Goal: Transaction & Acquisition: Purchase product/service

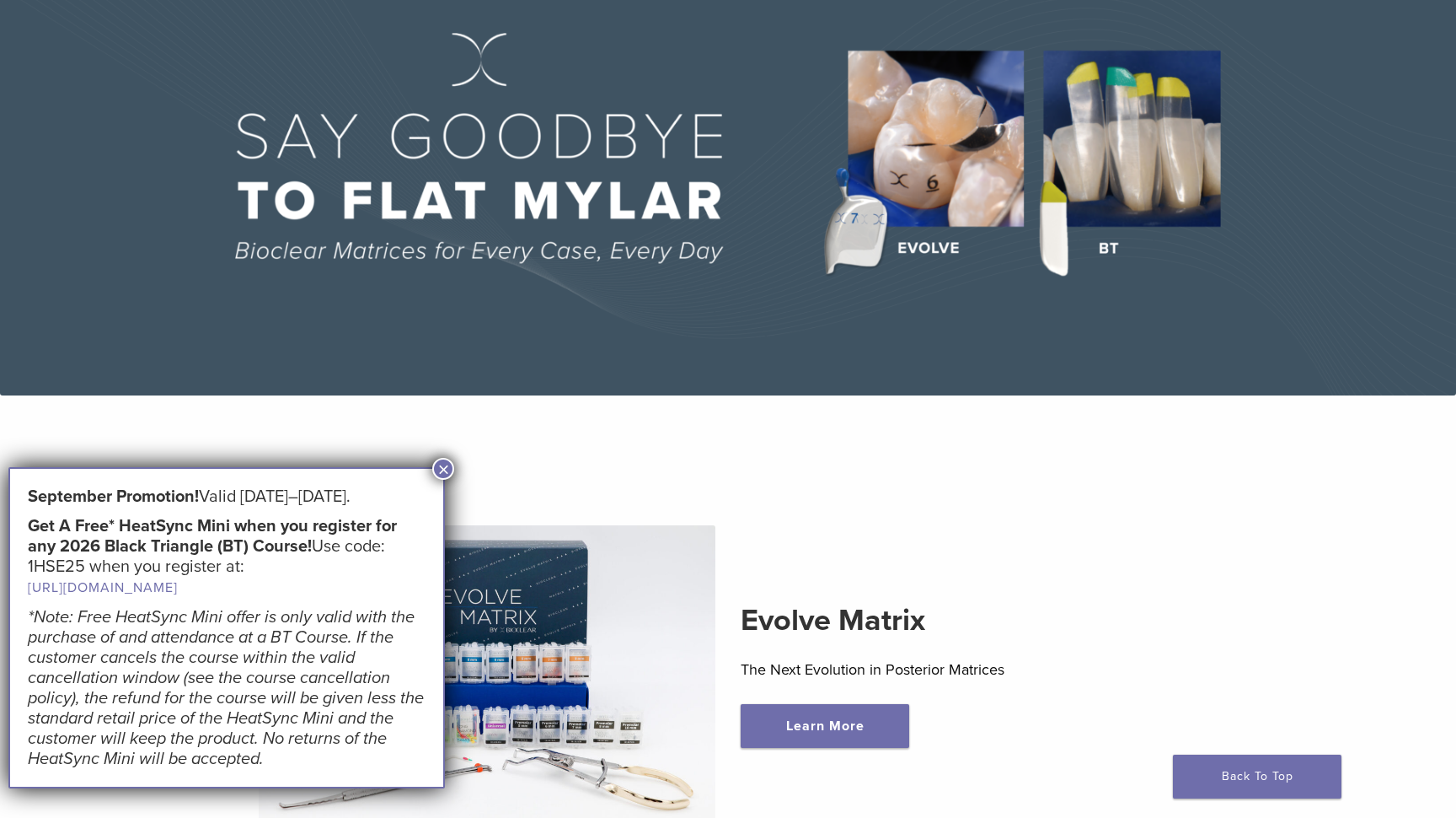
scroll to position [162, 0]
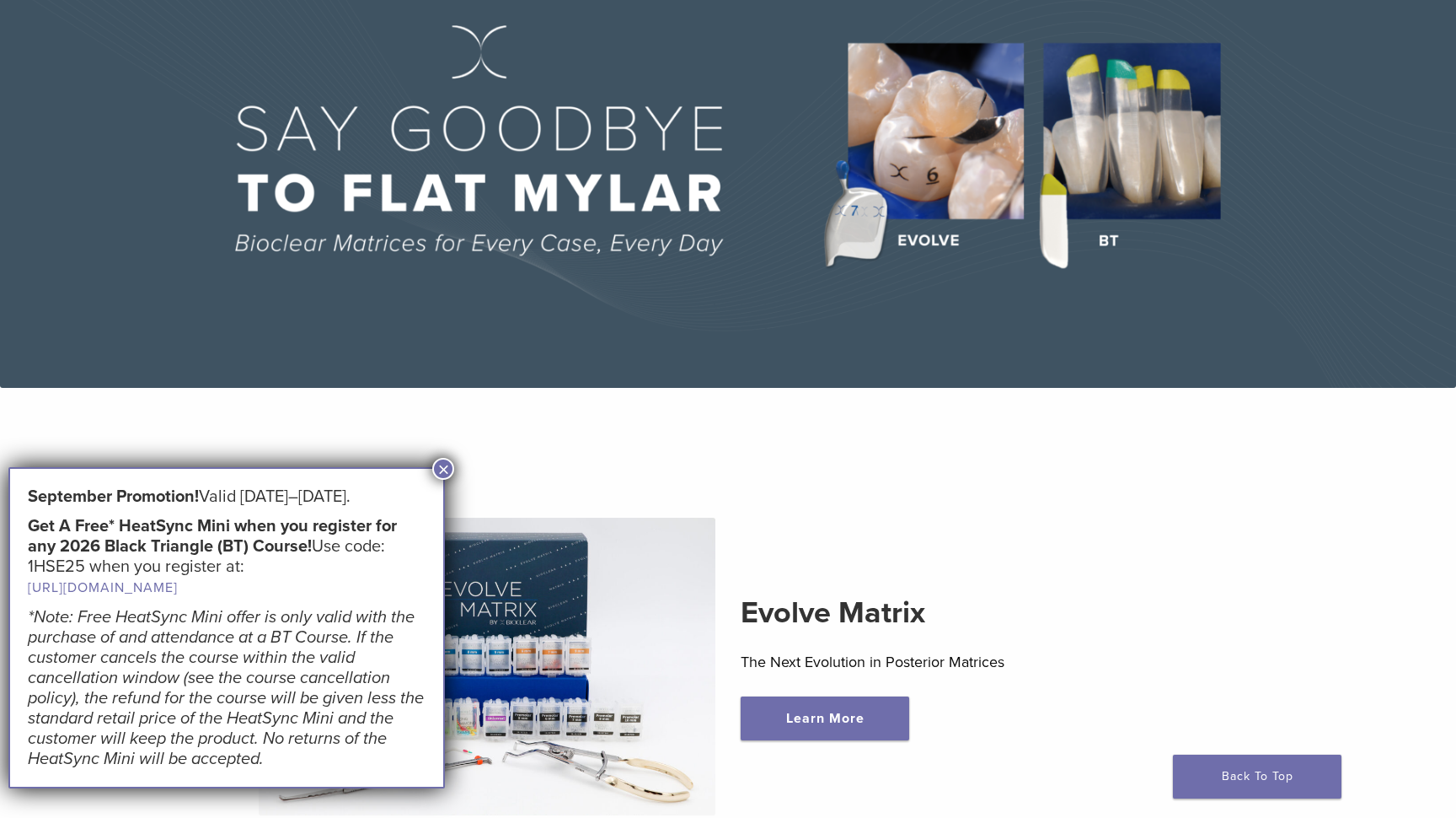
click at [444, 466] on button "×" at bounding box center [443, 469] width 22 height 22
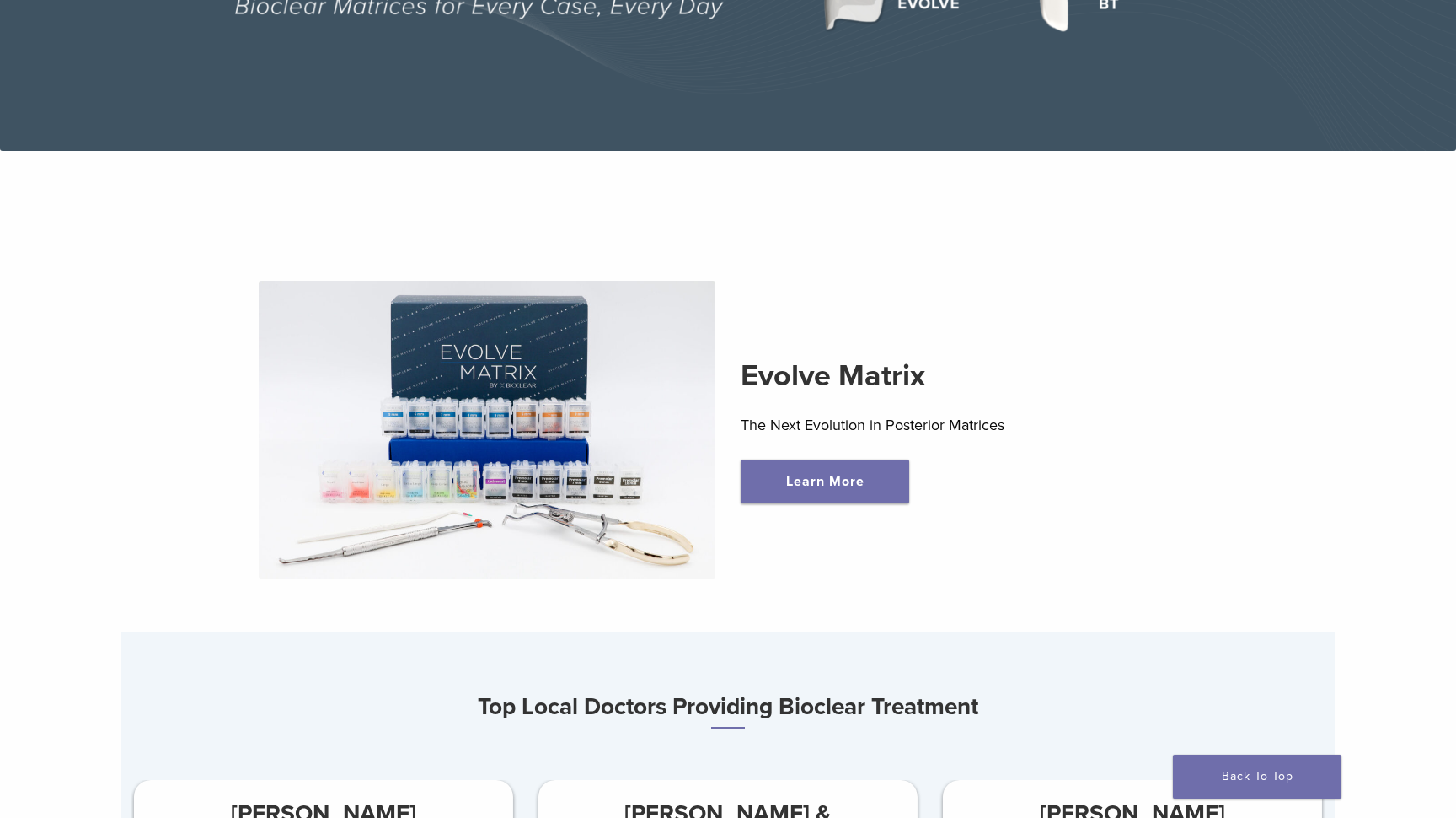
scroll to position [446, 0]
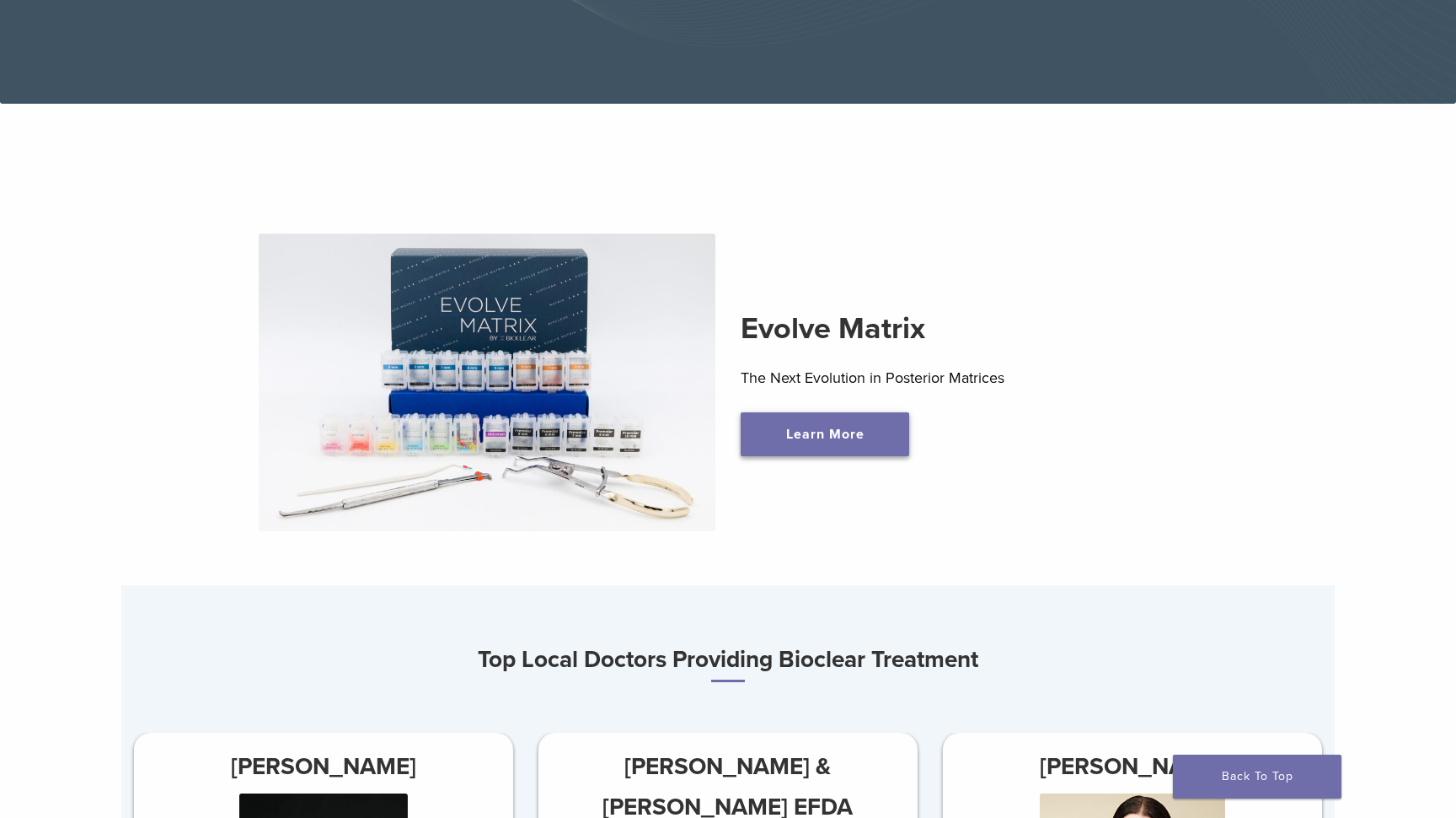
click at [836, 435] on link "Learn More" at bounding box center [825, 434] width 169 height 44
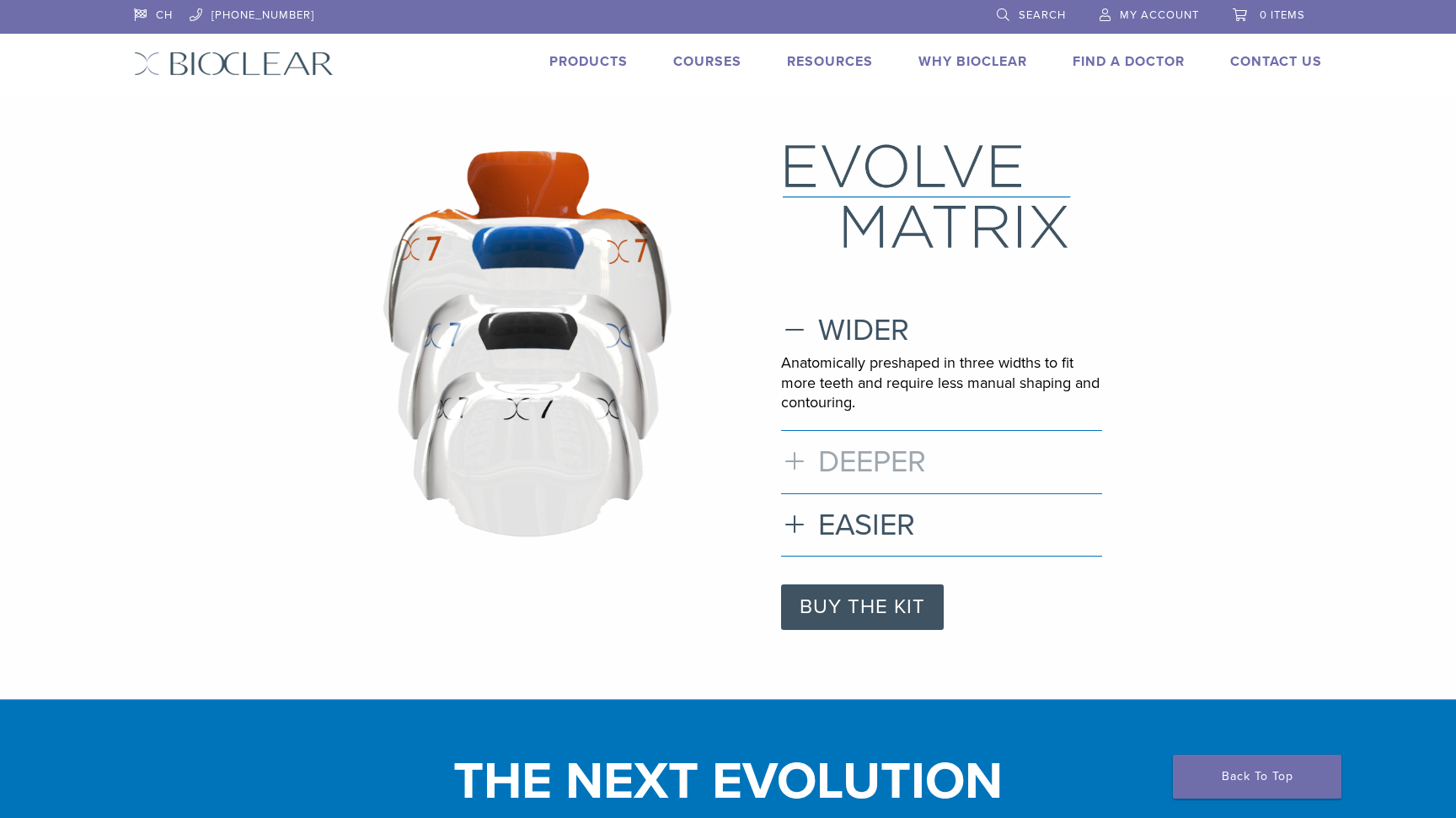
click at [802, 458] on h3 "DEEPER" at bounding box center [941, 462] width 321 height 36
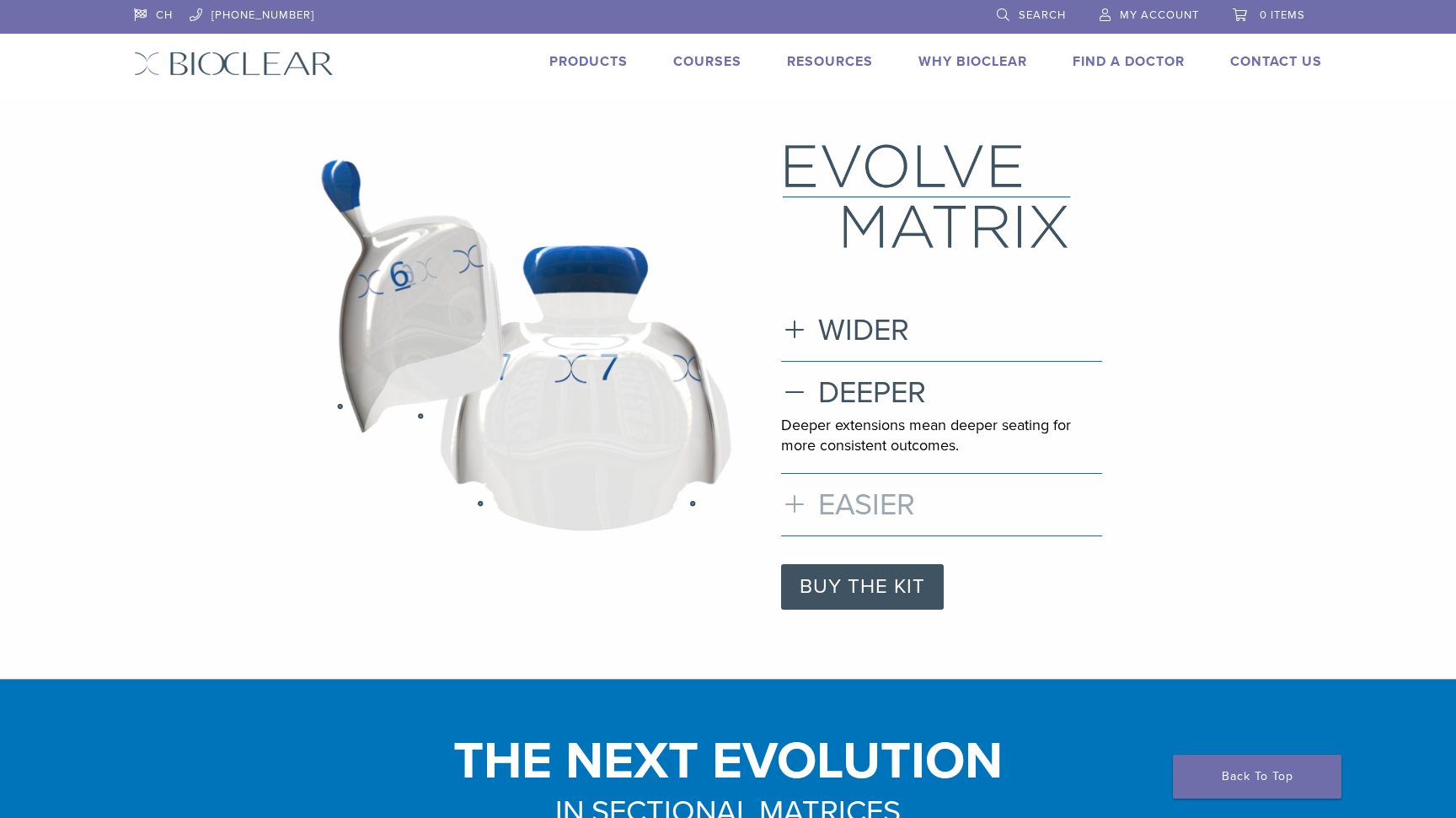
click at [790, 495] on h3 "EASIER" at bounding box center [941, 505] width 321 height 36
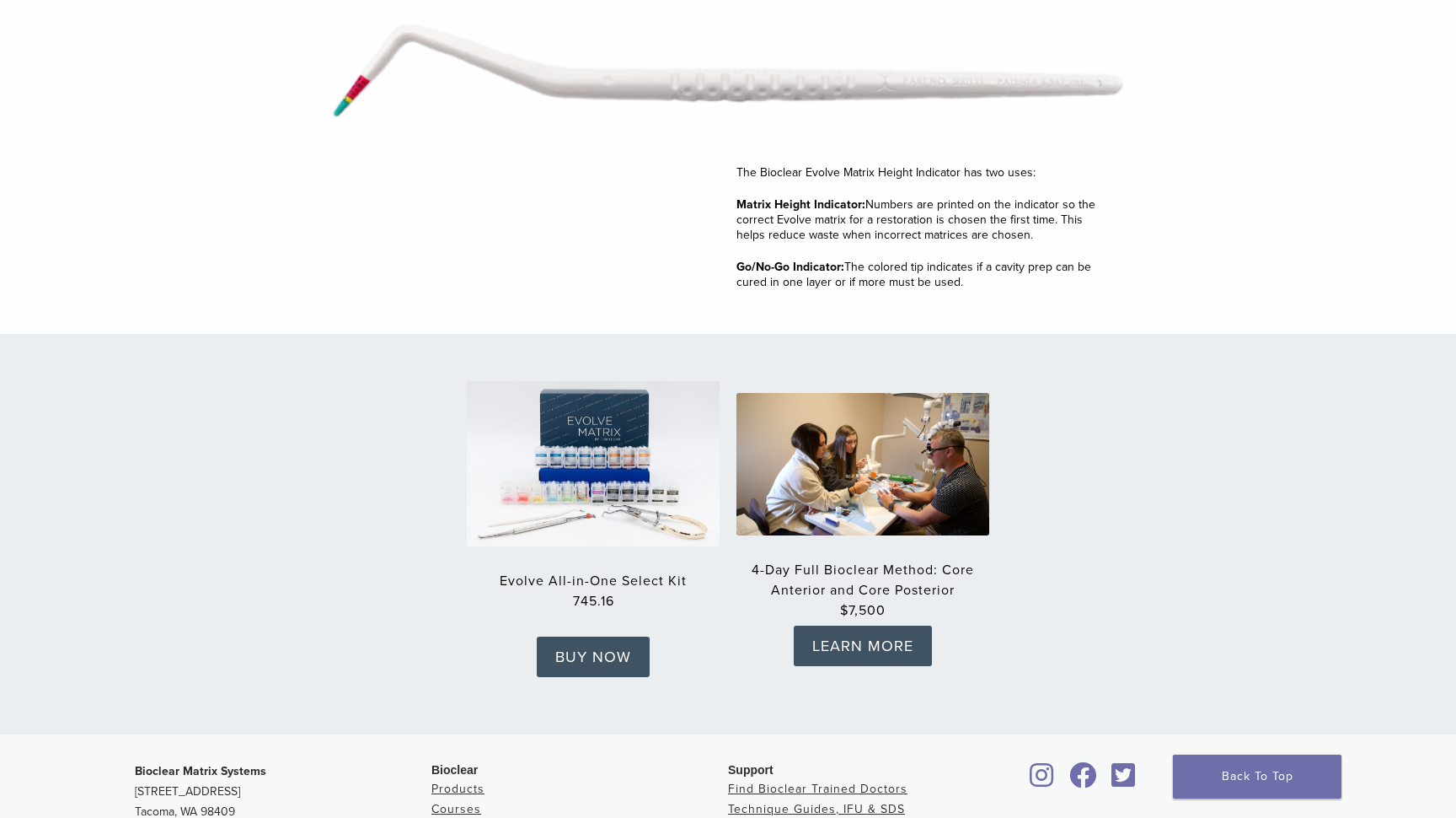
scroll to position [2367, 0]
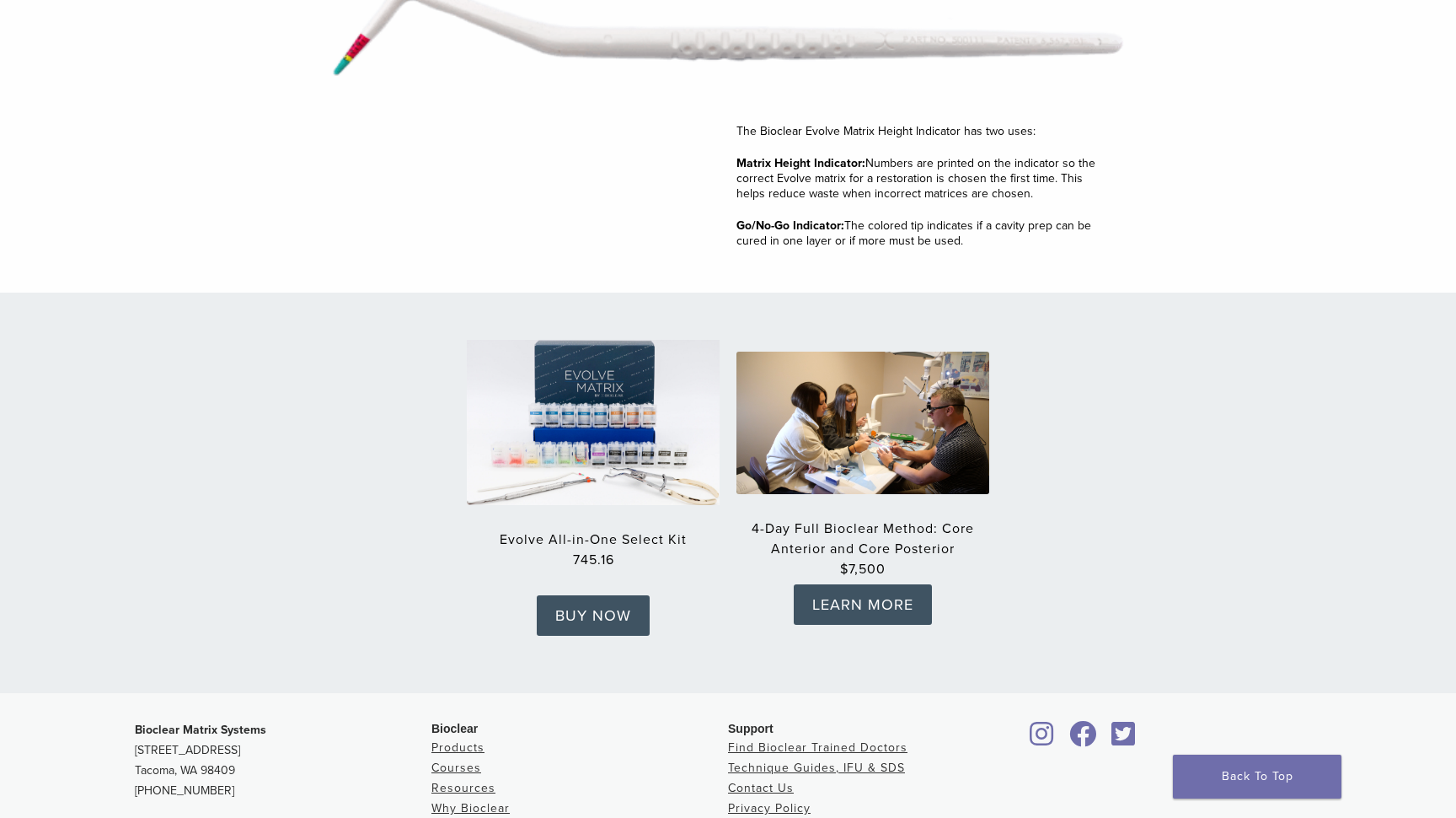
click at [587, 396] on img at bounding box center [593, 423] width 278 height 181
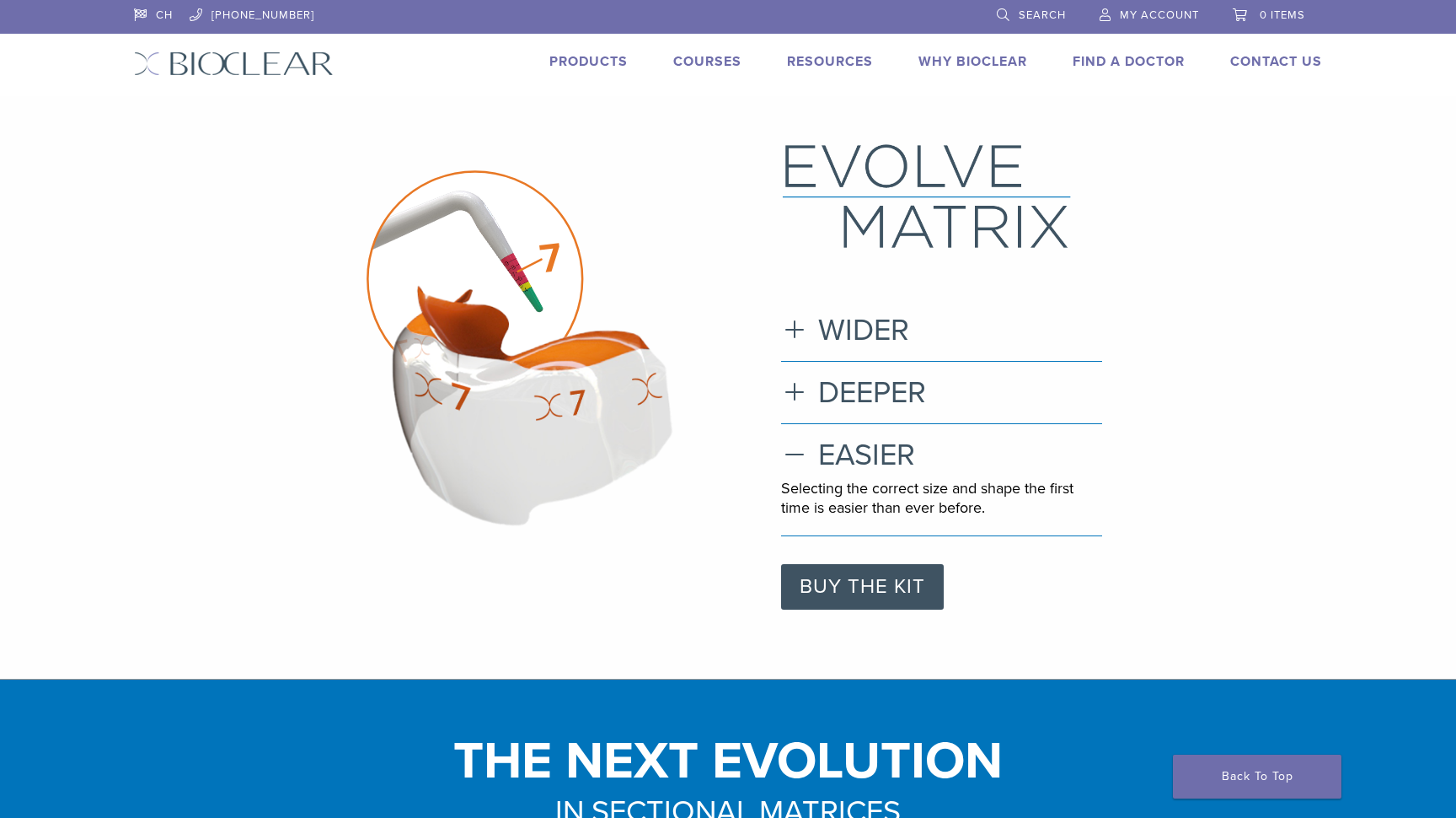
scroll to position [0, 0]
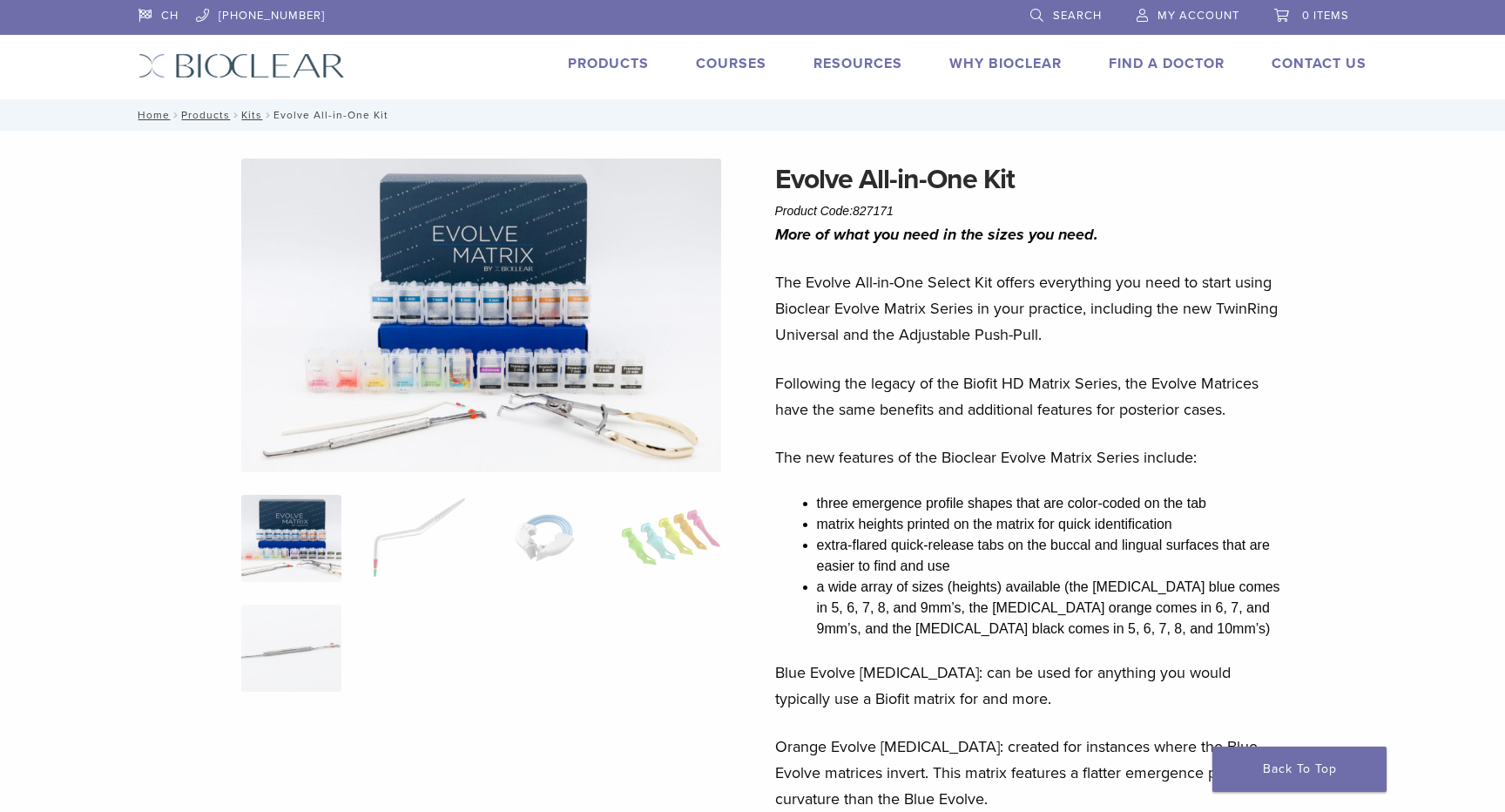
click at [520, 338] on img at bounding box center [481, 315] width 481 height 314
